Goal: Transaction & Acquisition: Purchase product/service

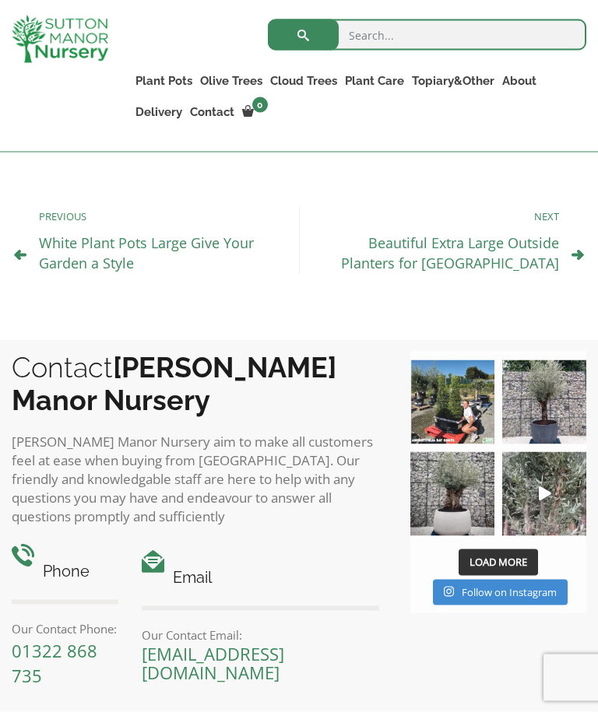
scroll to position [1751, 0]
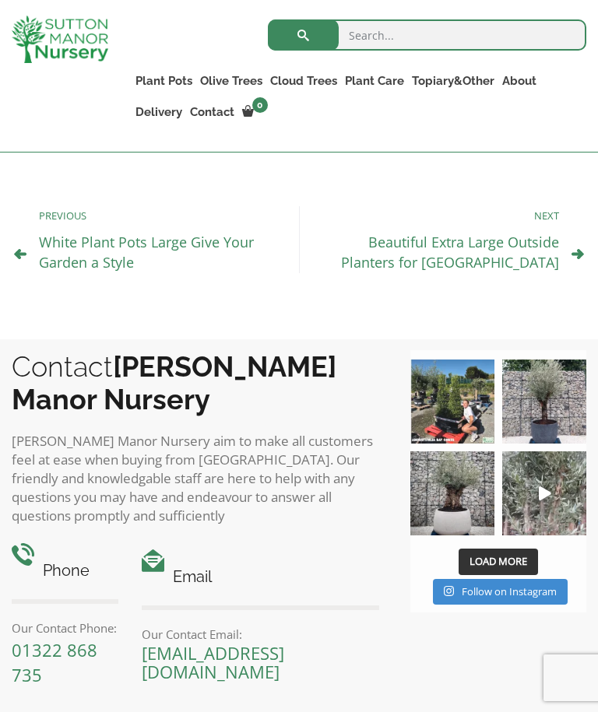
click at [546, 452] on img at bounding box center [544, 494] width 84 height 84
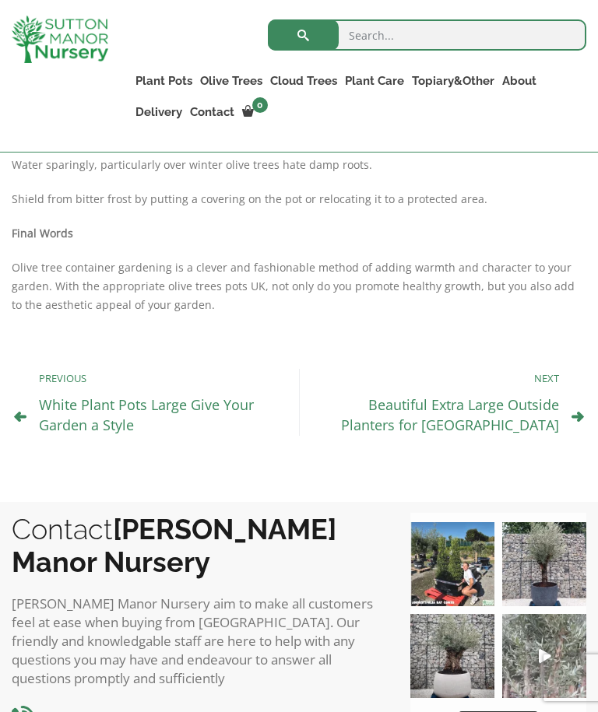
click at [130, 395] on link "White Plant Pots Large Give Your Garden a Style" at bounding box center [146, 414] width 215 height 39
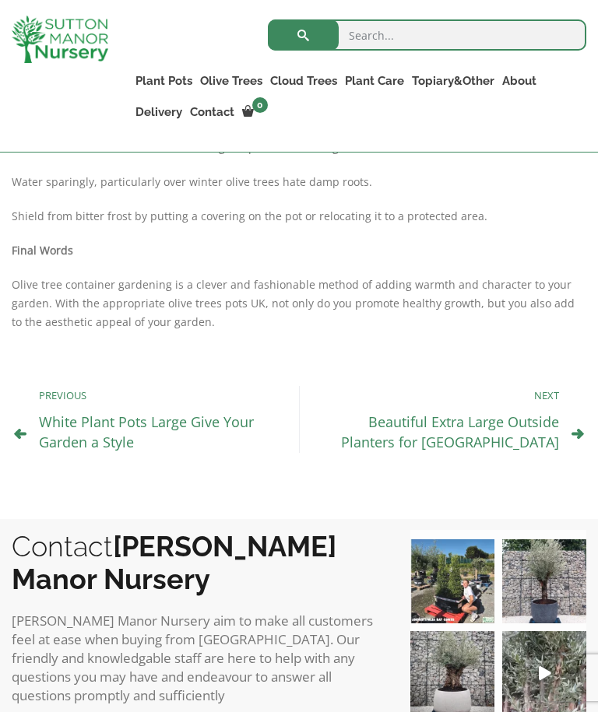
scroll to position [1570, 0]
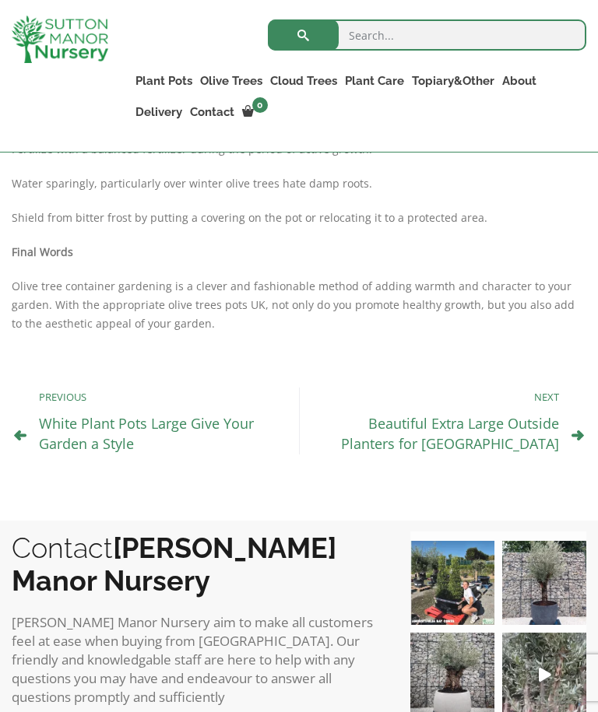
click at [0, 0] on link "100% Italian Terracotta" at bounding box center [0, 0] width 0 height 0
click at [0, 0] on link "Jars And Urns" at bounding box center [0, 0] width 0 height 0
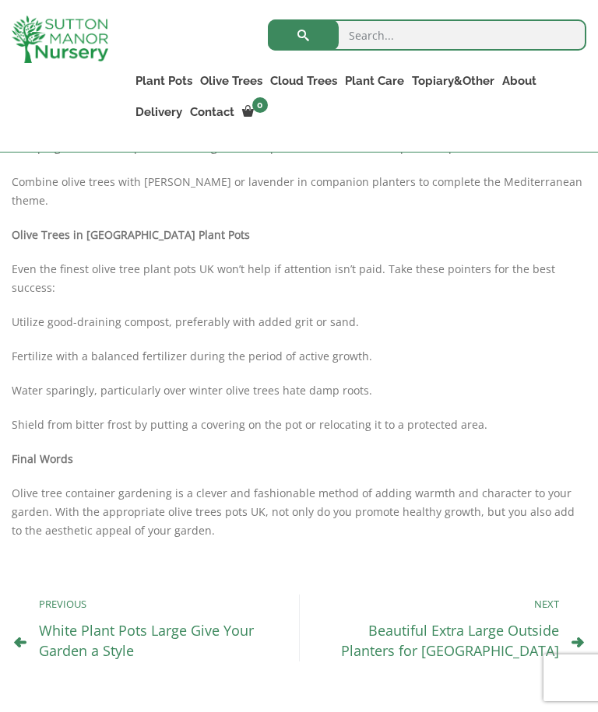
scroll to position [1359, 0]
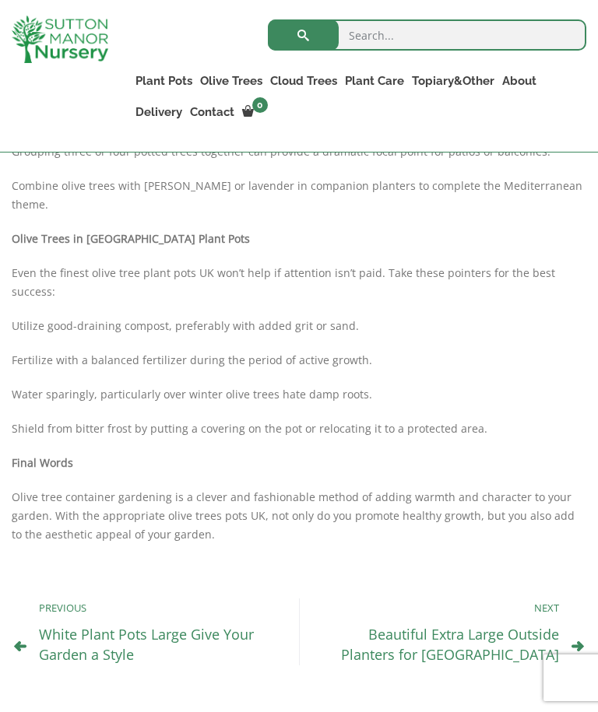
click at [353, 599] on div "Next Beautiful Extra Large Outside Planters for UK" at bounding box center [429, 632] width 260 height 67
click at [0, 0] on link "The Old Stone Pots" at bounding box center [0, 0] width 0 height 0
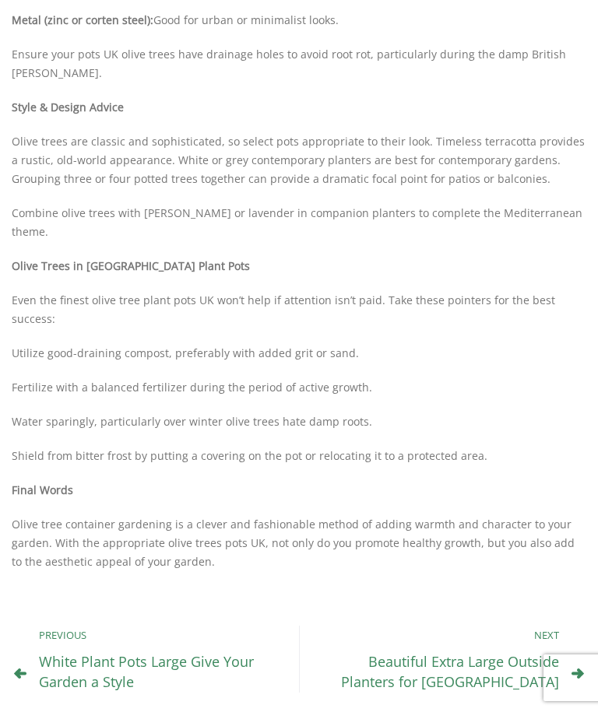
scroll to position [1411, 0]
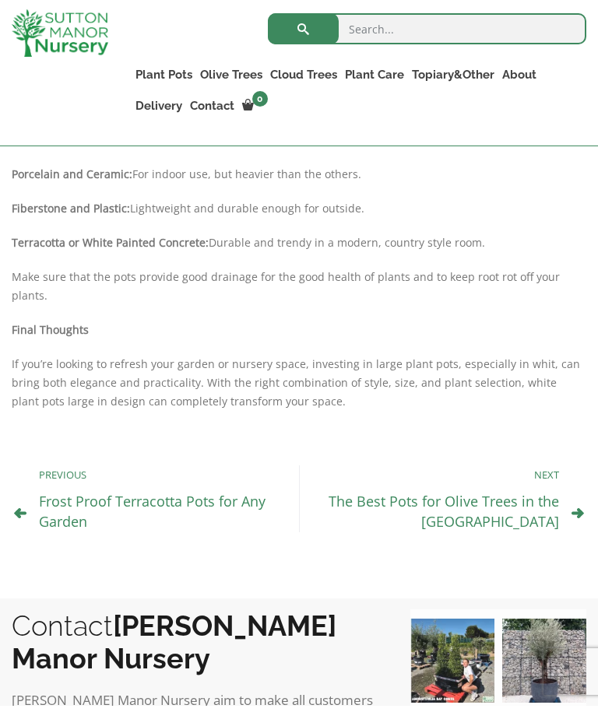
scroll to position [1324, 0]
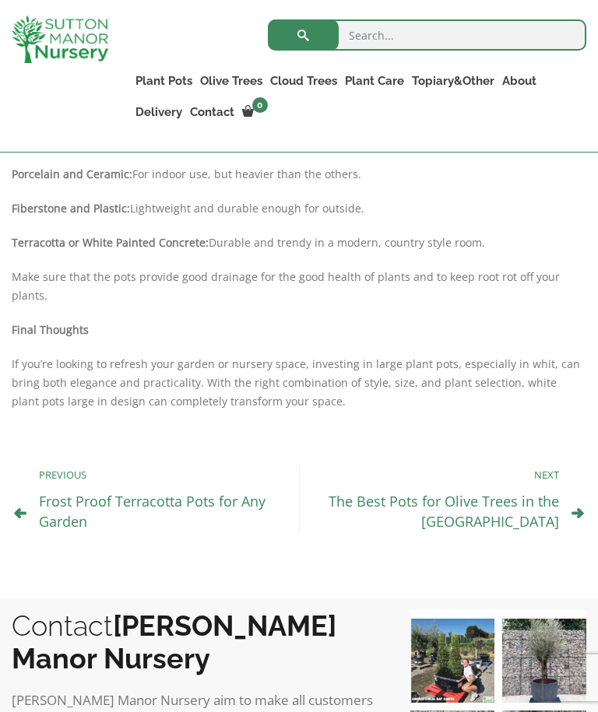
click at [462, 492] on link "The Best Pots for Olive Trees in the UK" at bounding box center [444, 511] width 230 height 39
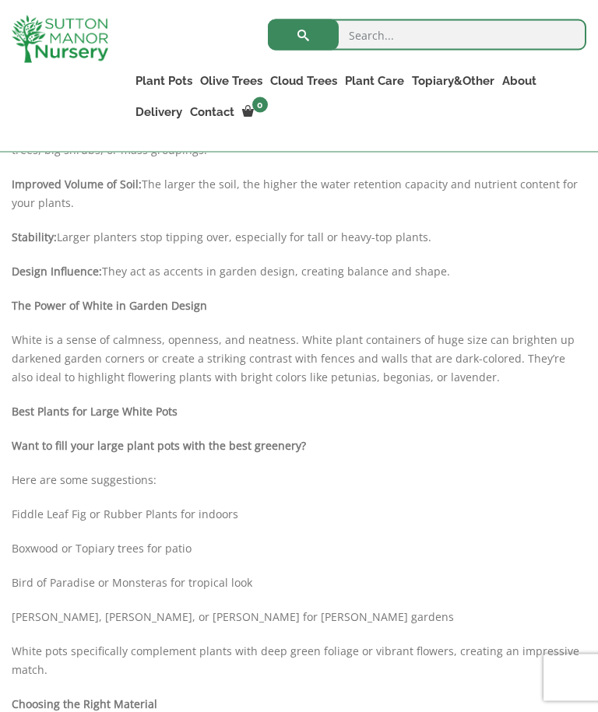
scroll to position [699, 0]
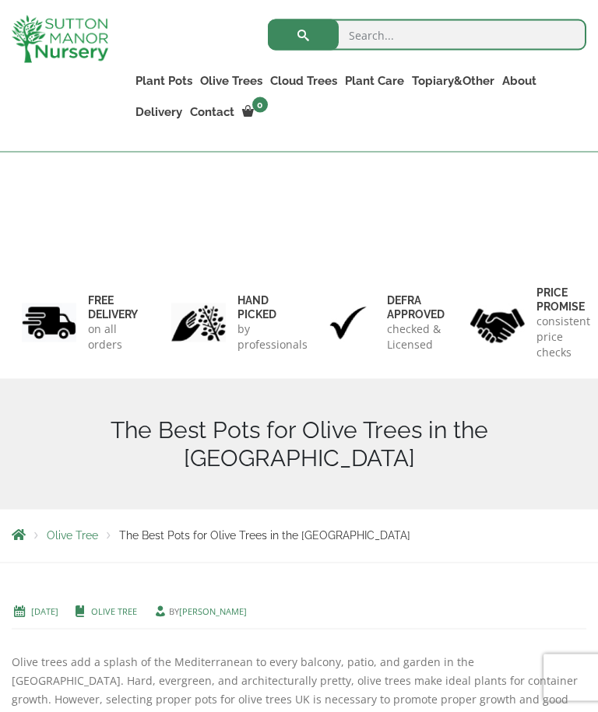
scroll to position [229, 0]
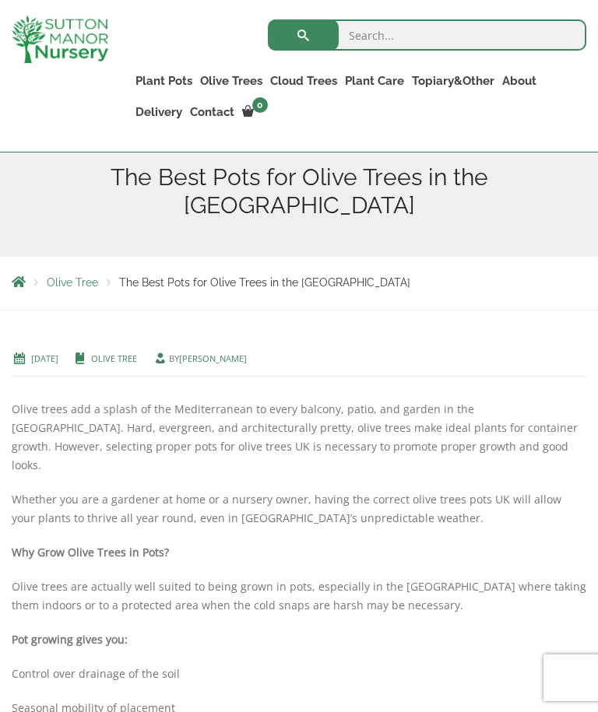
click at [498, 343] on p "Olive trees add a splash of the Mediterranean to every balcony, patio, and gard…" at bounding box center [299, 409] width 575 height 132
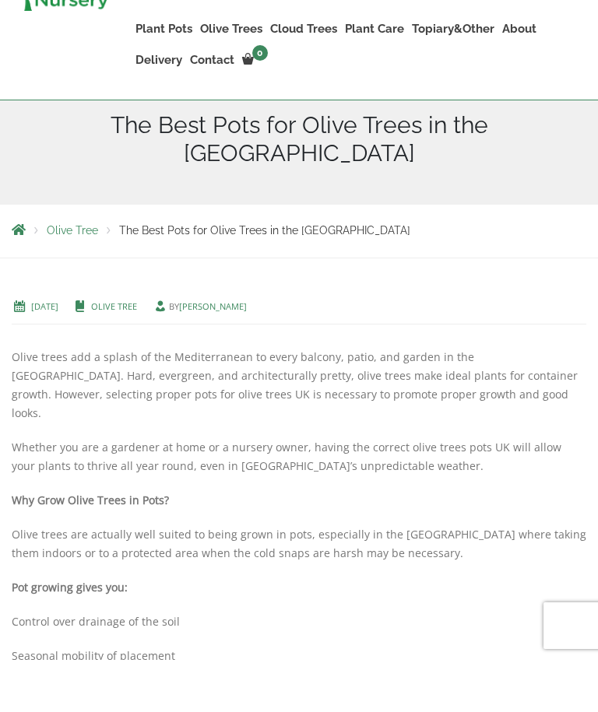
scroll to position [281, 0]
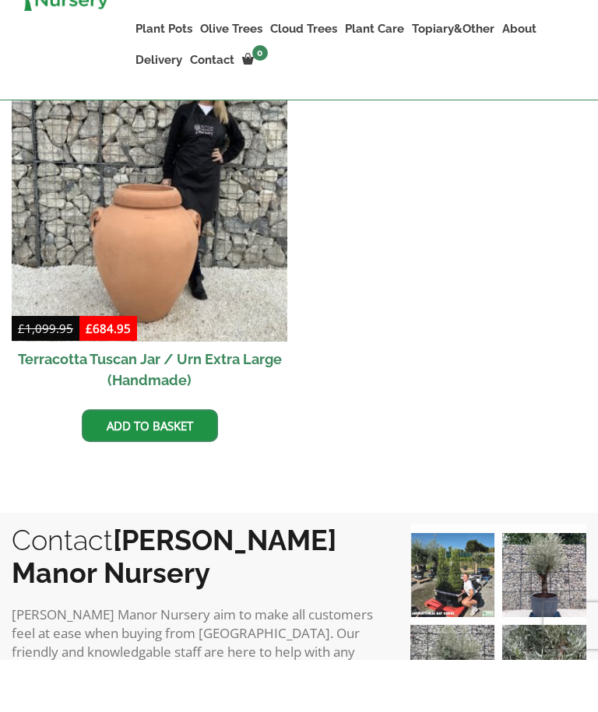
scroll to position [1313, 0]
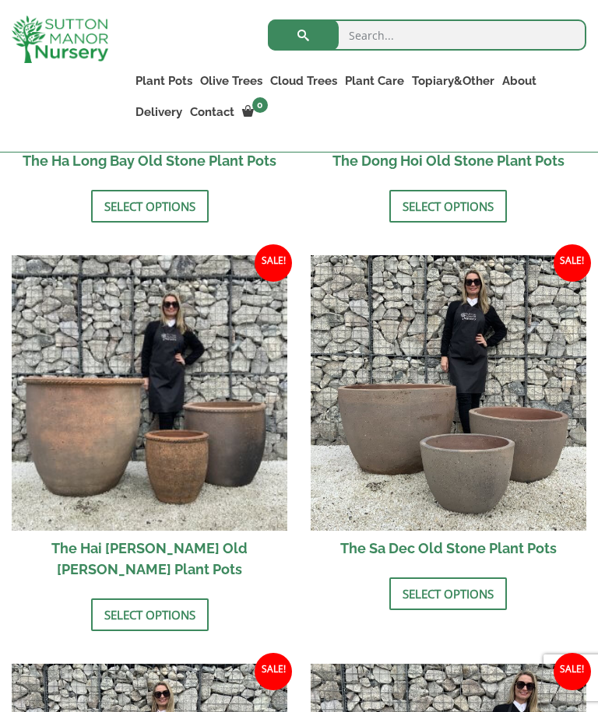
scroll to position [916, 0]
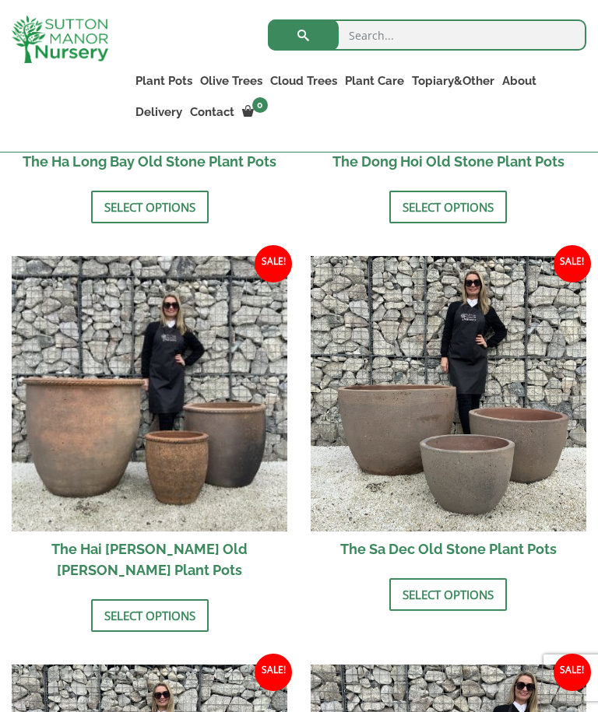
click at [477, 425] on img at bounding box center [449, 394] width 276 height 276
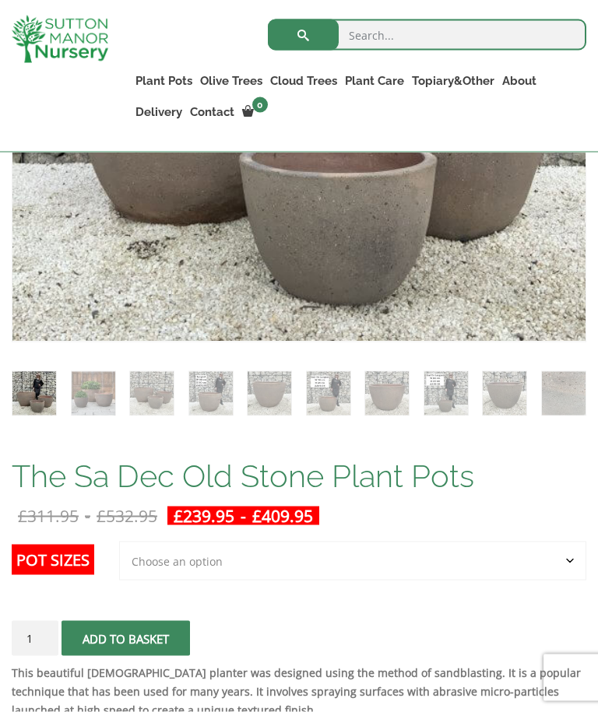
scroll to position [673, 0]
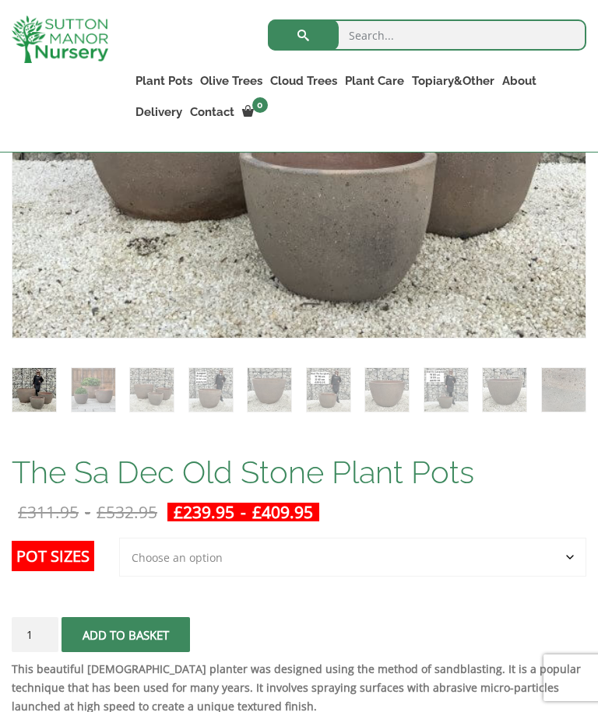
click at [79, 557] on label "Pot Sizes" at bounding box center [53, 556] width 83 height 30
click at [119, 557] on select "Choose an option Click here to buy the 3rd to Largest Pot In The Picture Click …" at bounding box center [352, 557] width 467 height 39
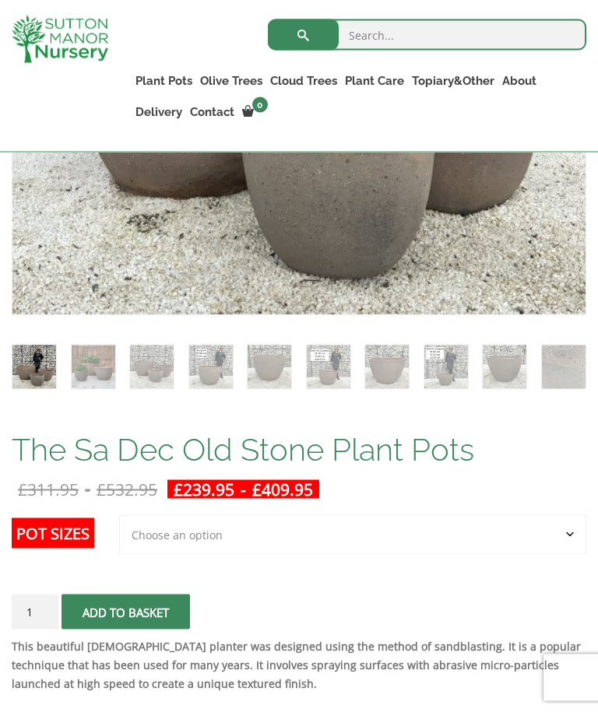
scroll to position [696, 0]
click at [90, 535] on label "Pot Sizes" at bounding box center [53, 533] width 83 height 30
click at [119, 535] on select "Choose an option Click here to buy the 3rd to Largest Pot In The Picture Click …" at bounding box center [352, 534] width 467 height 39
select select "Click here to buy the 3rd to Largest Pot In The Picture"
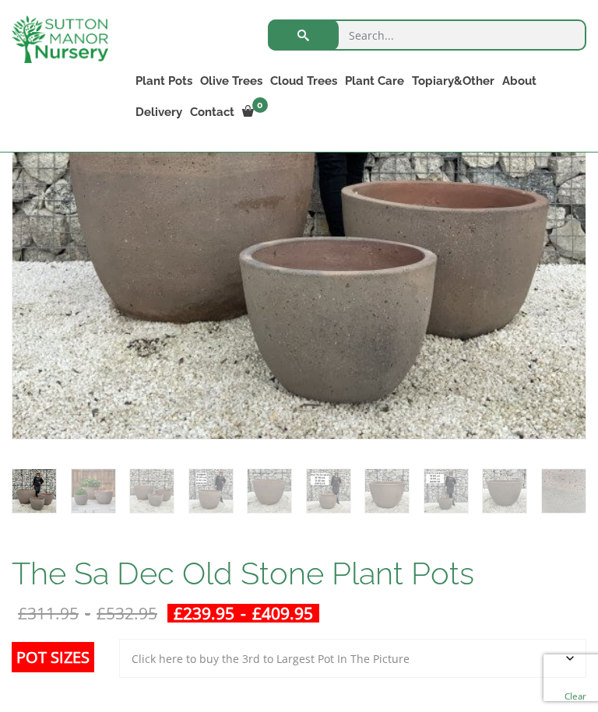
scroll to position [559, 0]
